Goal: Task Accomplishment & Management: Manage account settings

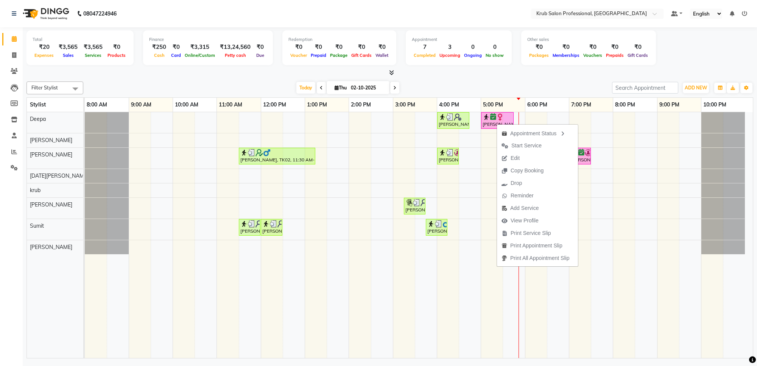
click at [536, 72] on div at bounding box center [389, 73] width 727 height 8
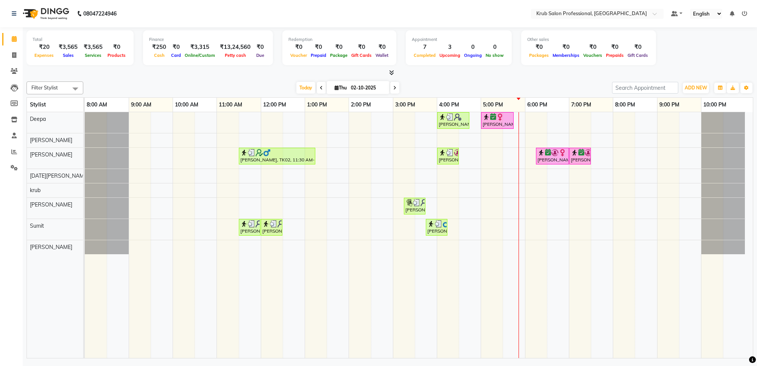
click at [394, 88] on icon at bounding box center [394, 88] width 3 height 5
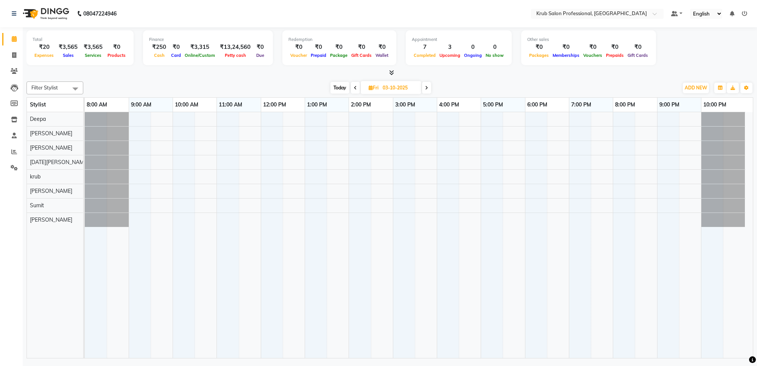
click at [427, 87] on icon at bounding box center [426, 88] width 3 height 5
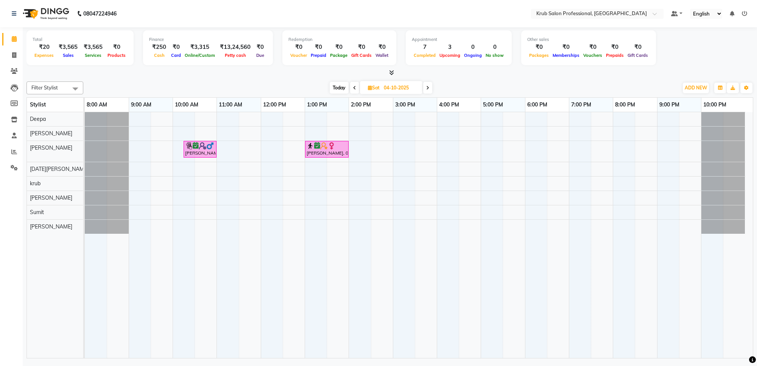
click at [340, 87] on span "Today" at bounding box center [339, 88] width 19 height 12
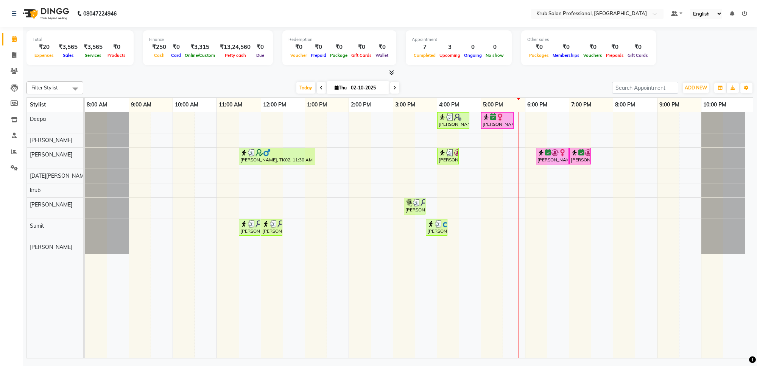
click at [392, 87] on span at bounding box center [394, 88] width 9 height 12
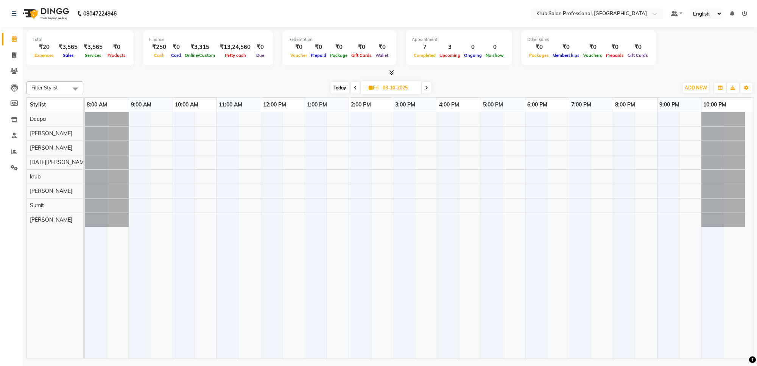
click at [428, 88] on icon at bounding box center [426, 88] width 3 height 5
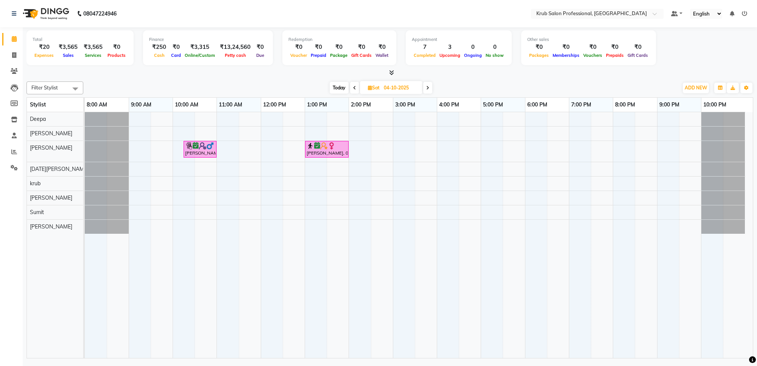
click at [428, 88] on icon at bounding box center [427, 88] width 3 height 5
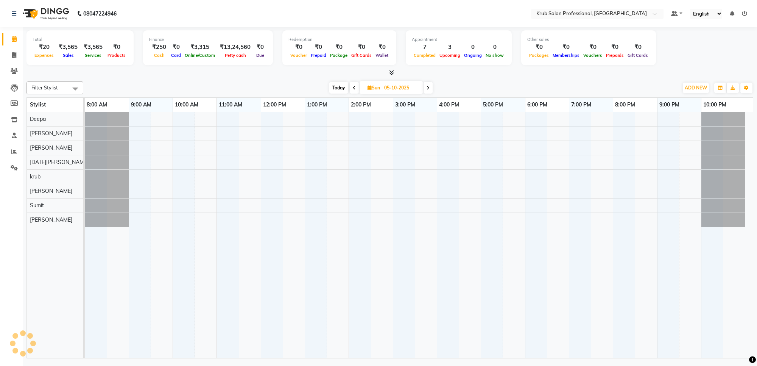
click at [428, 88] on icon at bounding box center [428, 88] width 3 height 5
click at [428, 88] on icon at bounding box center [427, 88] width 3 height 5
click at [428, 88] on icon at bounding box center [428, 88] width 3 height 5
click at [428, 88] on icon at bounding box center [427, 88] width 3 height 5
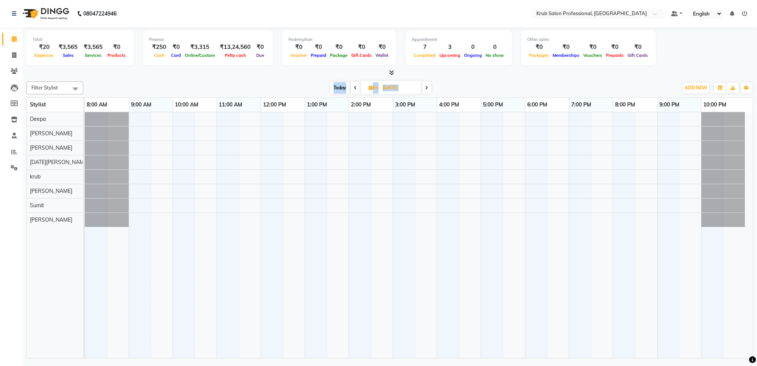
click at [341, 88] on span "Today" at bounding box center [339, 88] width 19 height 12
type input "02-10-2025"
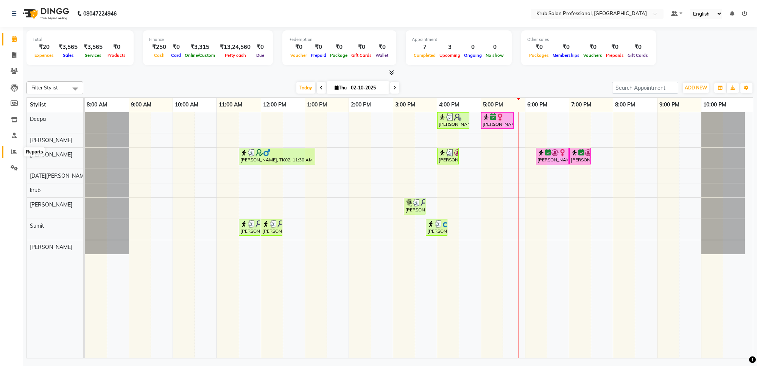
click at [14, 150] on icon at bounding box center [14, 152] width 6 height 6
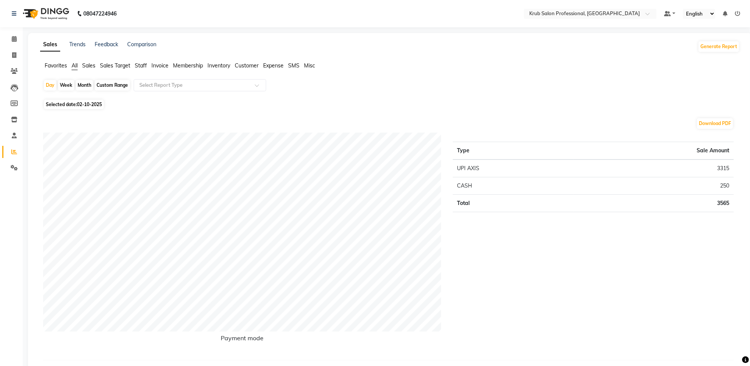
click at [111, 84] on div "Custom Range" at bounding box center [112, 85] width 35 height 11
select select "10"
select select "2025"
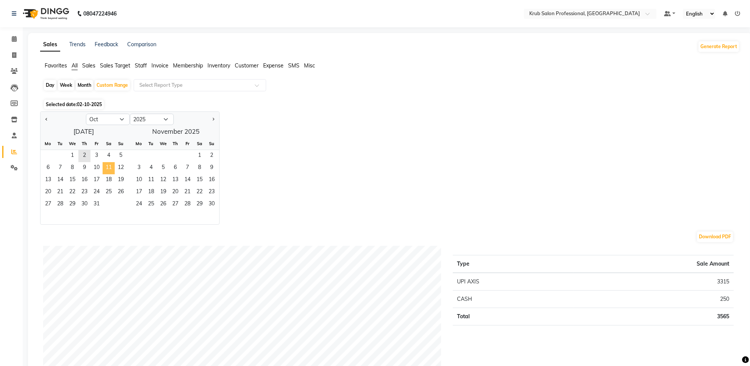
click at [108, 170] on span "11" at bounding box center [109, 168] width 12 height 12
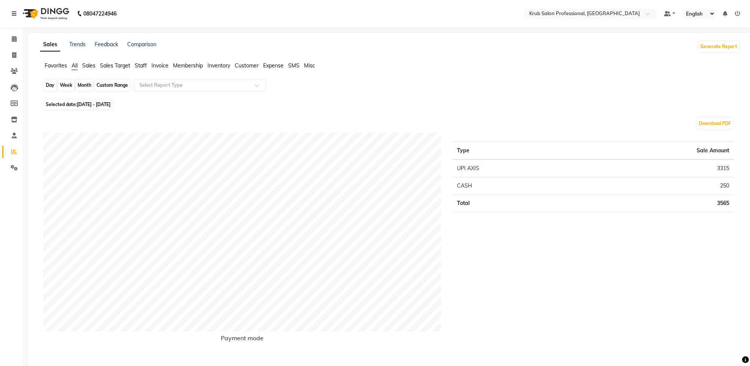
click at [116, 80] on div "Custom Range" at bounding box center [112, 85] width 35 height 11
select select "10"
select select "2025"
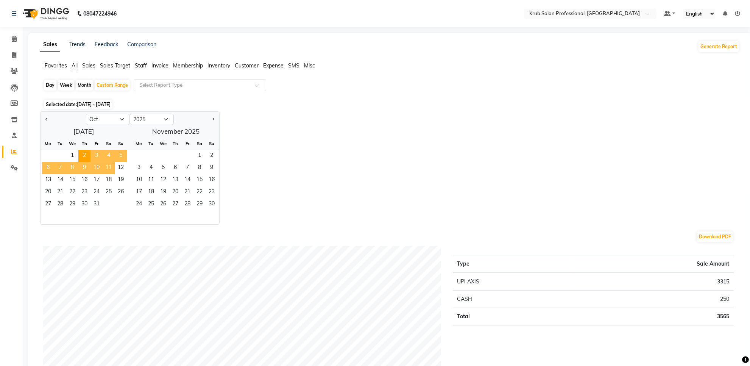
click at [109, 169] on span "11" at bounding box center [109, 168] width 12 height 12
click at [211, 156] on span "2" at bounding box center [212, 156] width 12 height 12
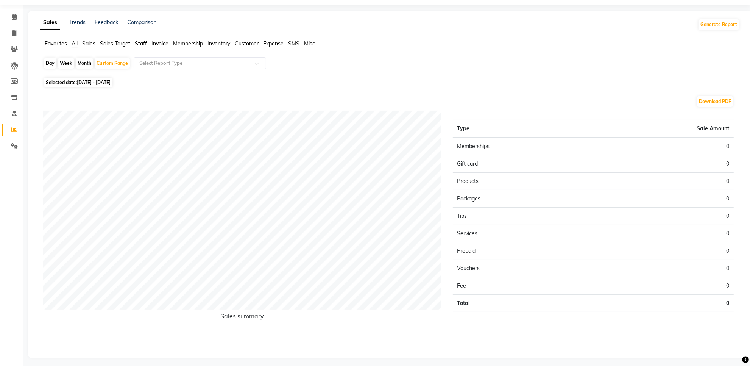
scroll to position [25, 0]
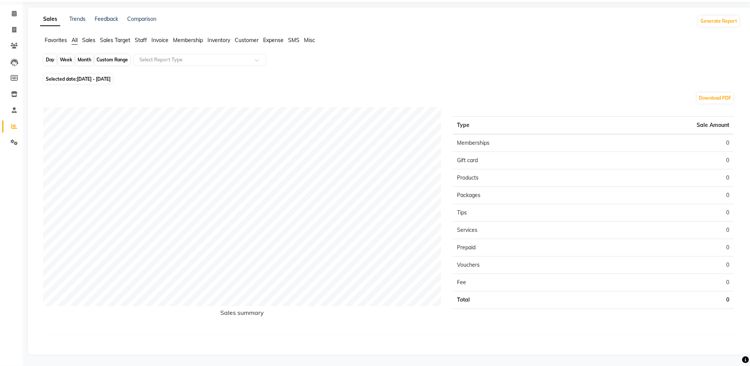
click at [110, 59] on div "Custom Range" at bounding box center [112, 60] width 35 height 11
select select "10"
select select "2025"
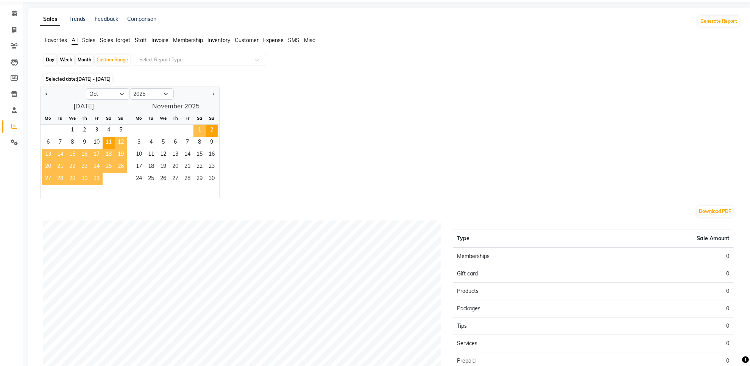
click at [281, 122] on div "Jan Feb Mar Apr May Jun [DATE] Aug Sep Oct Nov [DATE] 2016 2017 2018 2019 2020 …" at bounding box center [389, 142] width 699 height 113
click at [48, 94] on span "Previous month" at bounding box center [46, 93] width 3 height 3
select select "9"
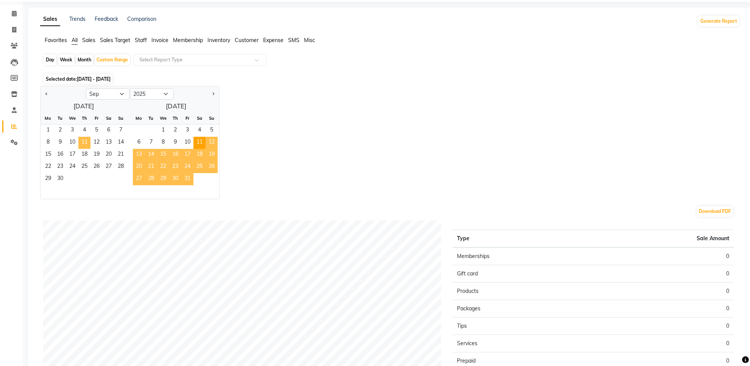
click at [84, 143] on span "11" at bounding box center [84, 143] width 12 height 12
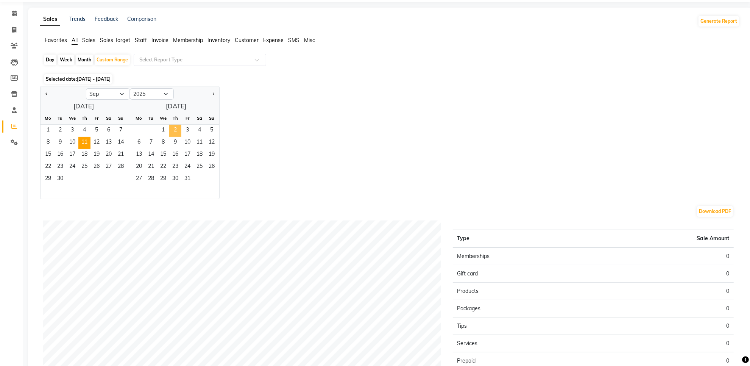
click at [172, 132] on span "2" at bounding box center [175, 131] width 12 height 12
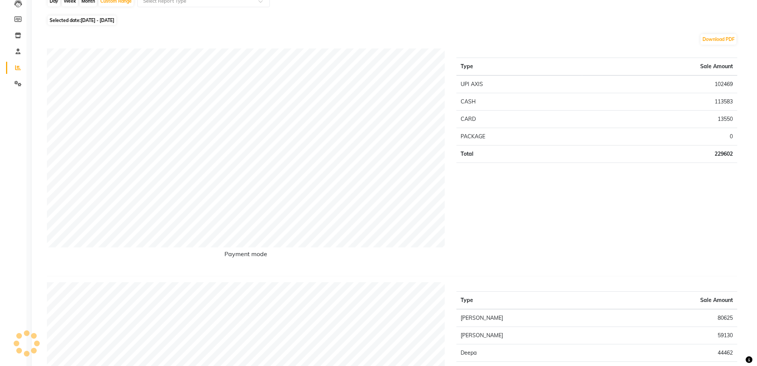
scroll to position [0, 0]
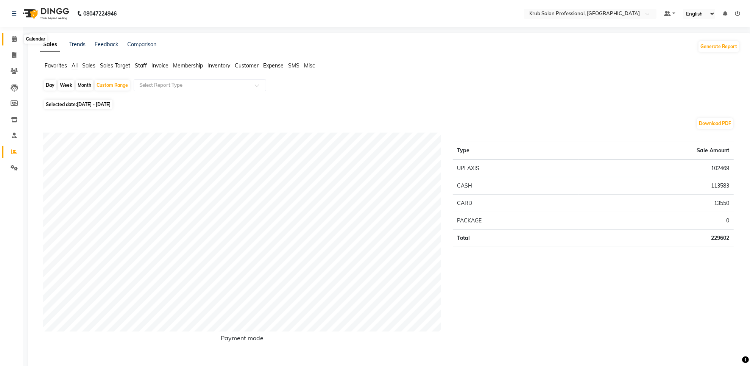
click at [12, 40] on icon at bounding box center [14, 39] width 5 height 6
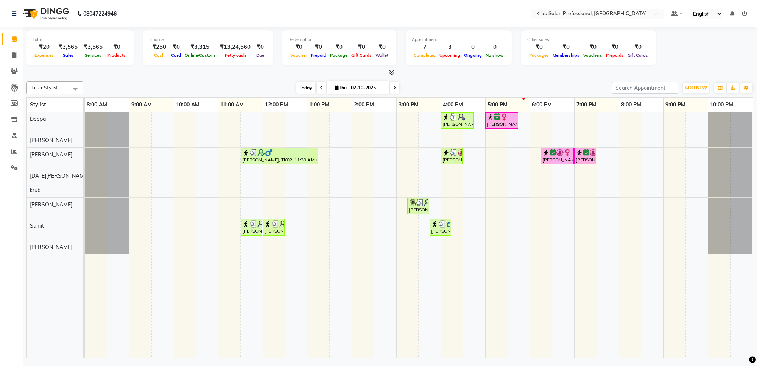
click at [304, 89] on span "Today" at bounding box center [305, 88] width 19 height 12
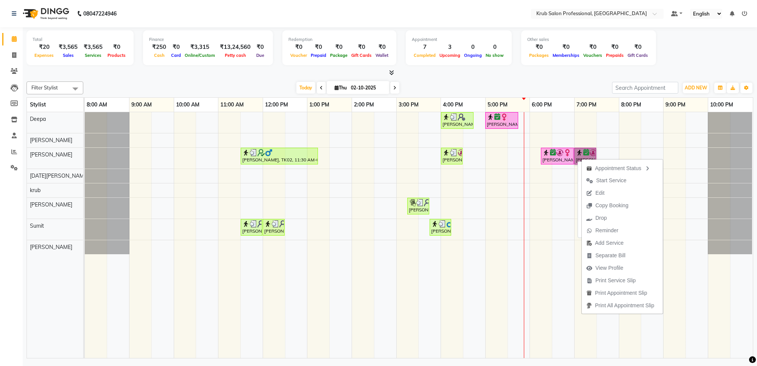
click at [570, 159] on div "[PERSON_NAME], TK05, 06:15 PM-07:00 PM, Master Haircuts - [DEMOGRAPHIC_DATA] Ma…" at bounding box center [557, 156] width 31 height 14
select select "6"
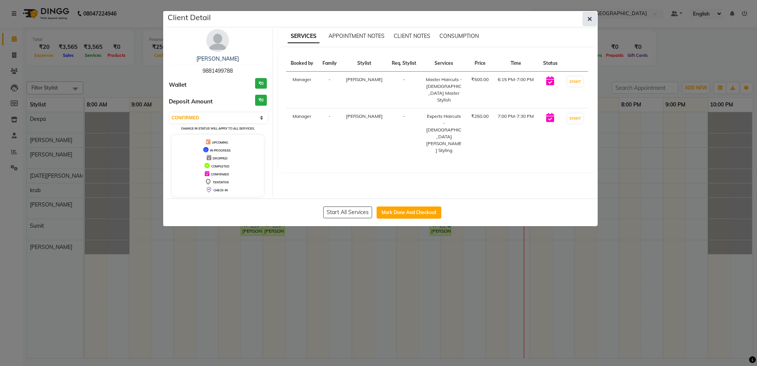
click at [587, 23] on button "button" at bounding box center [589, 19] width 14 height 14
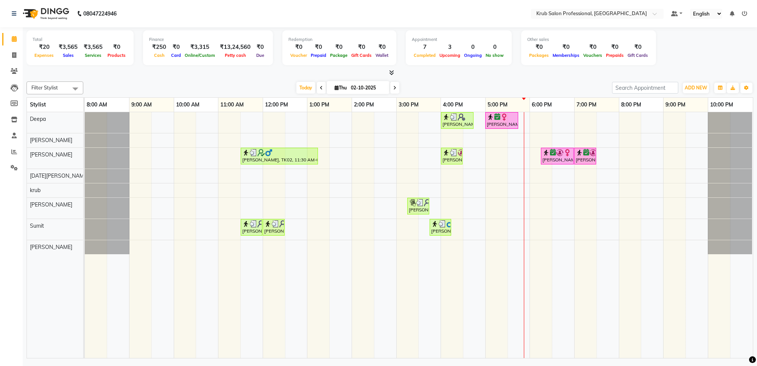
click at [391, 89] on span at bounding box center [394, 88] width 9 height 12
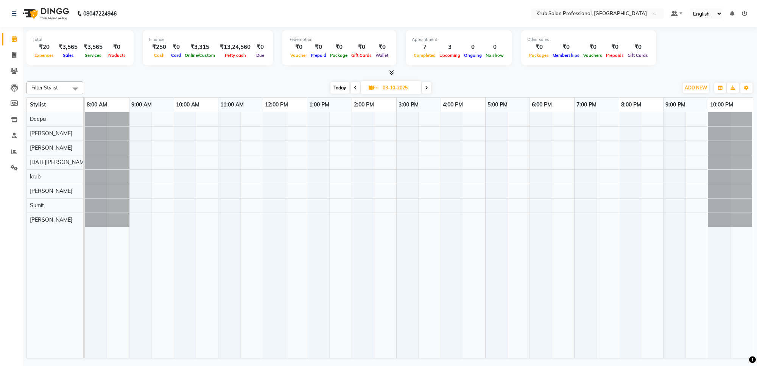
click at [341, 89] on span "Today" at bounding box center [339, 88] width 19 height 12
type input "02-10-2025"
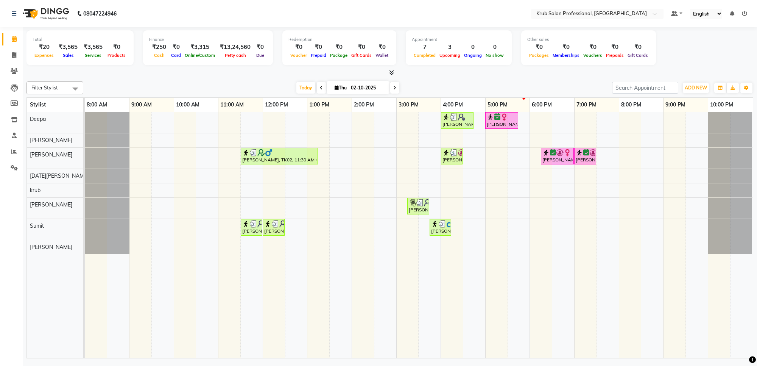
drag, startPoint x: 452, startPoint y: 86, endPoint x: 430, endPoint y: 78, distance: 24.1
click at [430, 78] on div "Total ₹20 Expenses ₹3,565 Sales ₹3,565 Services ₹0 Products Finance ₹250 Cash ₹…" at bounding box center [390, 193] width 734 height 333
